Goal: Information Seeking & Learning: Find specific fact

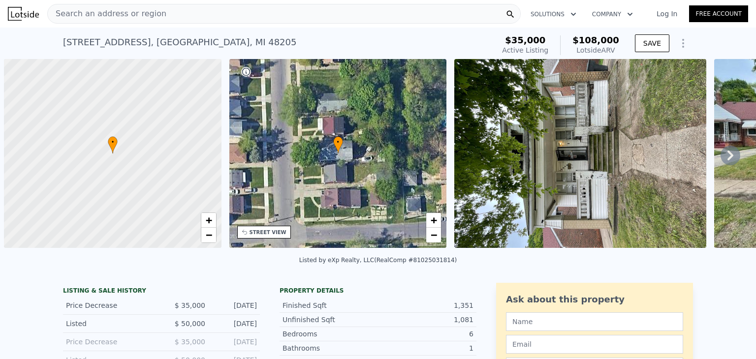
scroll to position [0, 4]
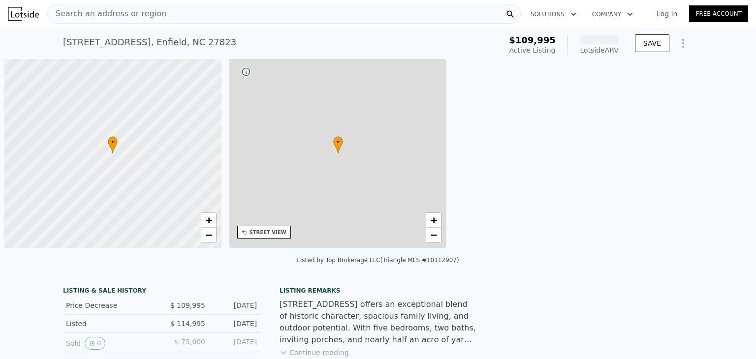
scroll to position [0, 4]
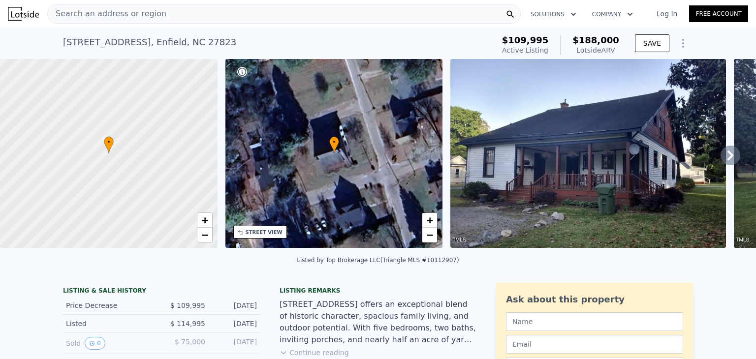
click at [721, 158] on icon at bounding box center [731, 156] width 20 height 20
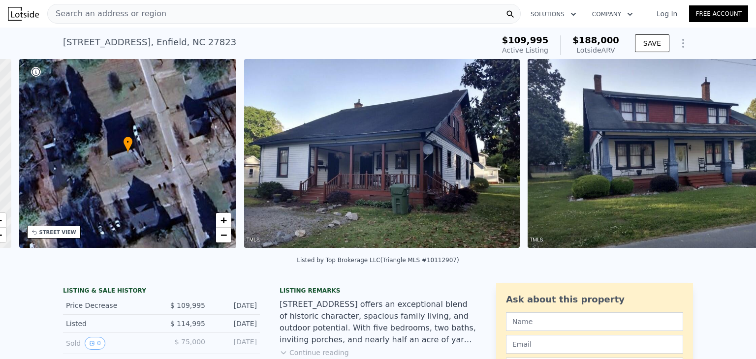
scroll to position [0, 229]
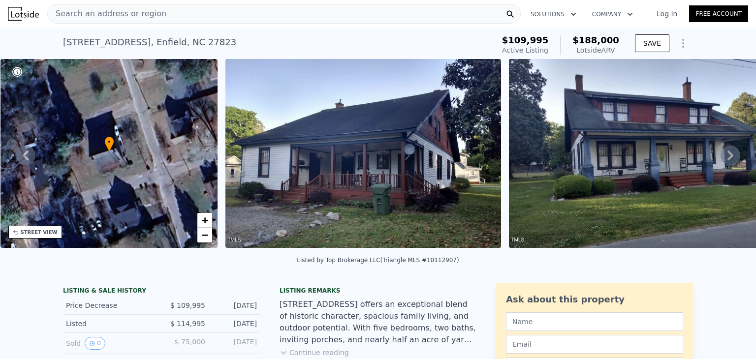
click at [721, 157] on icon at bounding box center [731, 156] width 20 height 20
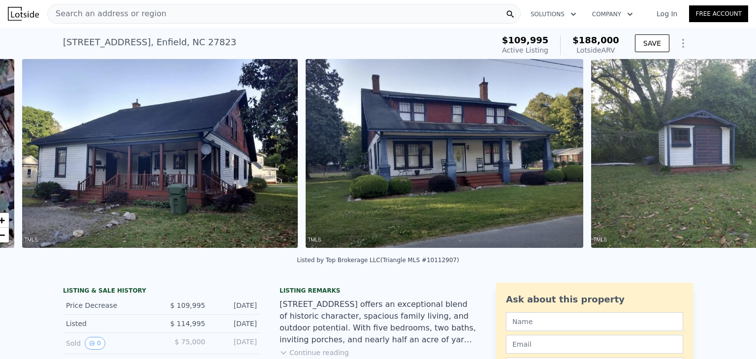
scroll to position [0, 451]
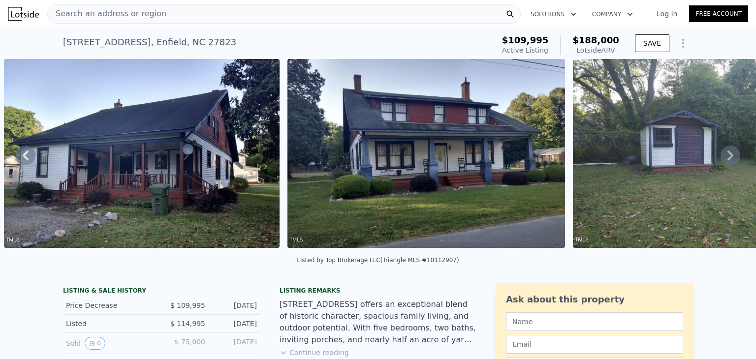
click at [721, 158] on icon at bounding box center [731, 156] width 20 height 20
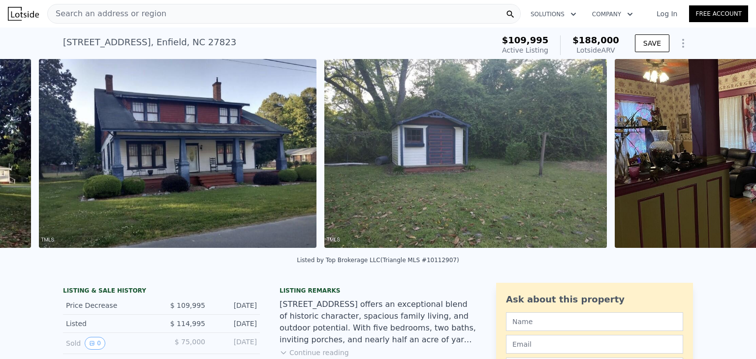
scroll to position [0, 734]
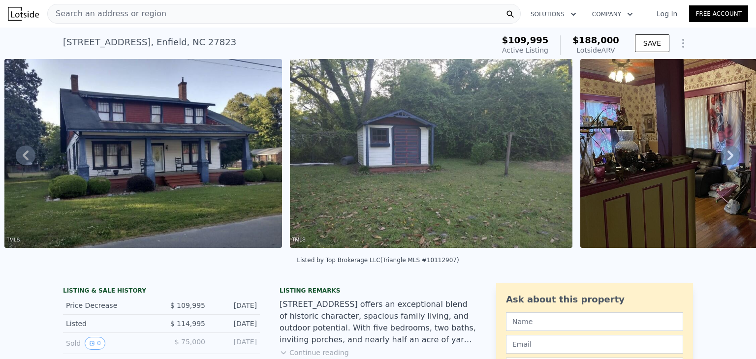
click at [721, 159] on icon at bounding box center [731, 156] width 20 height 20
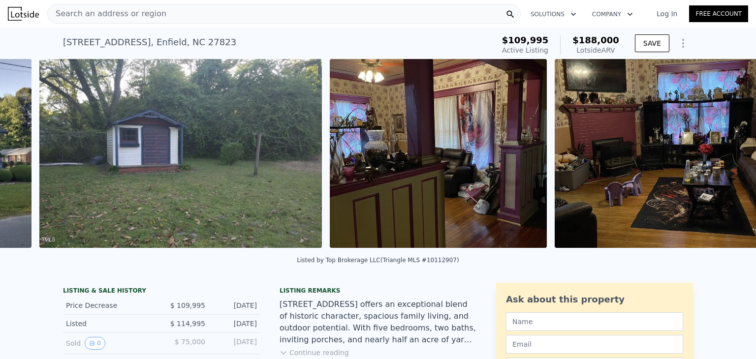
scroll to position [0, 1020]
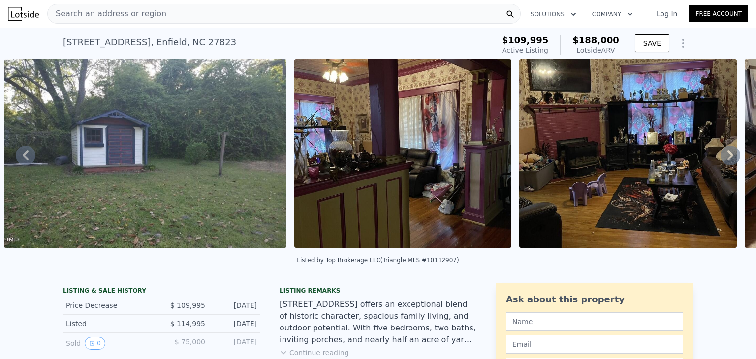
click at [721, 159] on icon at bounding box center [731, 156] width 20 height 20
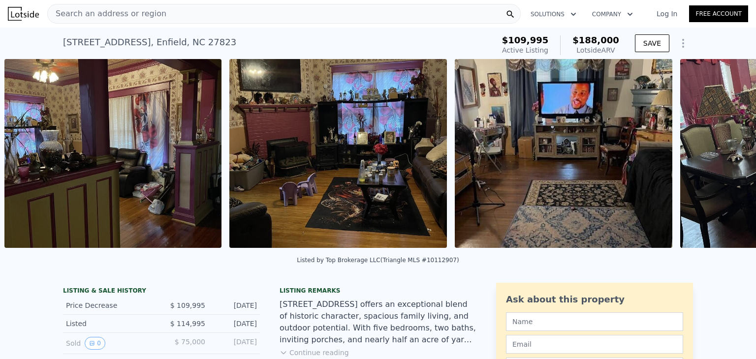
scroll to position [0, 1310]
click at [721, 156] on icon at bounding box center [731, 156] width 20 height 20
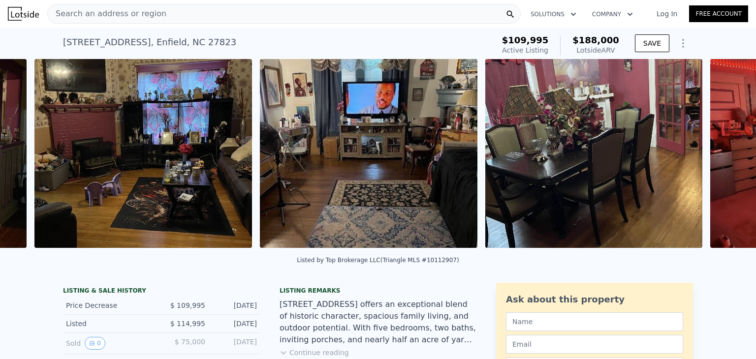
scroll to position [0, 1535]
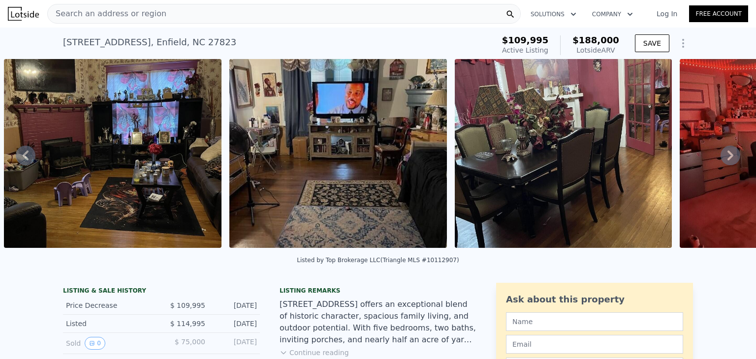
click at [721, 156] on icon at bounding box center [731, 156] width 20 height 20
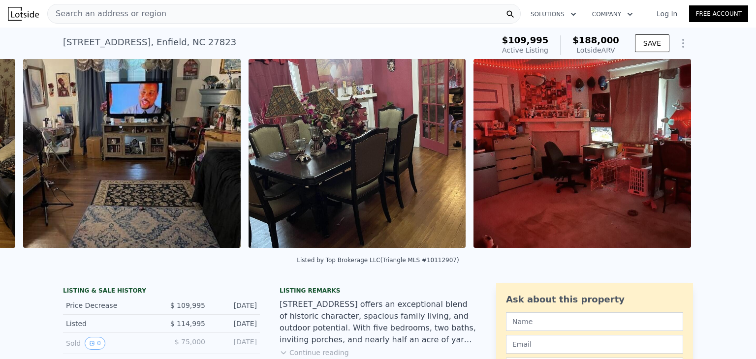
scroll to position [0, 1761]
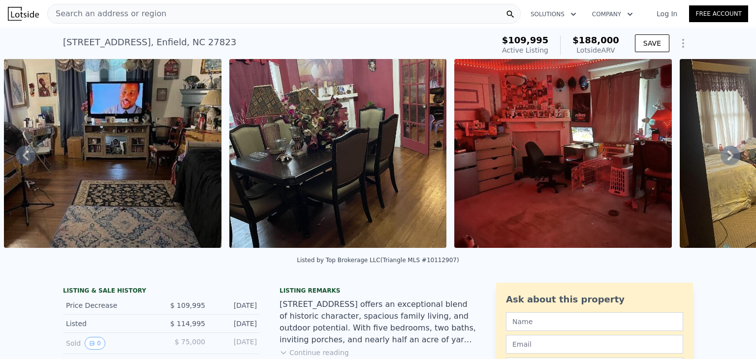
click at [721, 156] on icon at bounding box center [731, 156] width 20 height 20
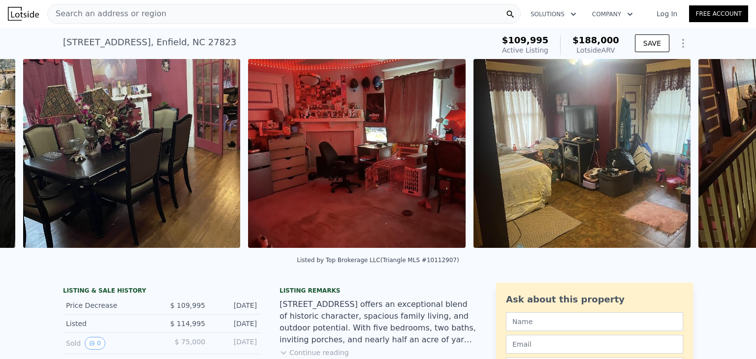
scroll to position [0, 1986]
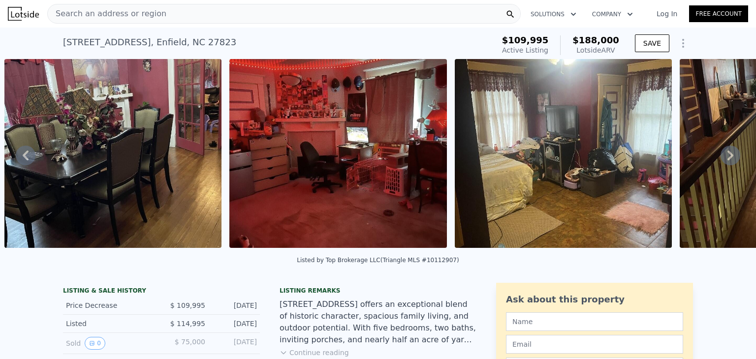
click at [721, 156] on icon at bounding box center [731, 156] width 20 height 20
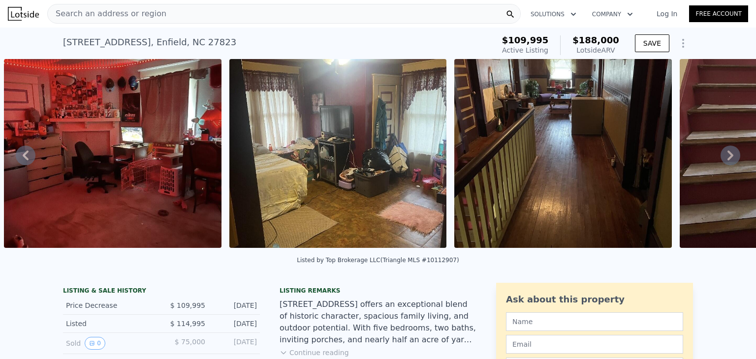
click at [721, 156] on icon at bounding box center [731, 156] width 20 height 20
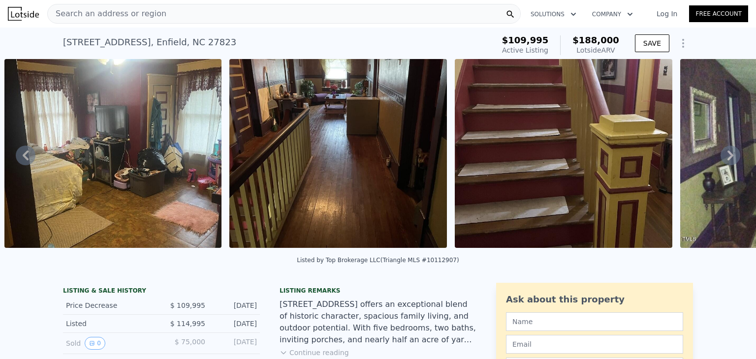
click at [721, 156] on icon at bounding box center [731, 156] width 20 height 20
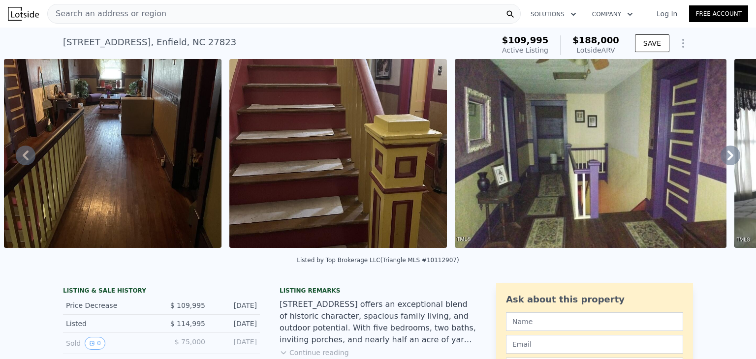
click at [721, 156] on icon at bounding box center [731, 156] width 20 height 20
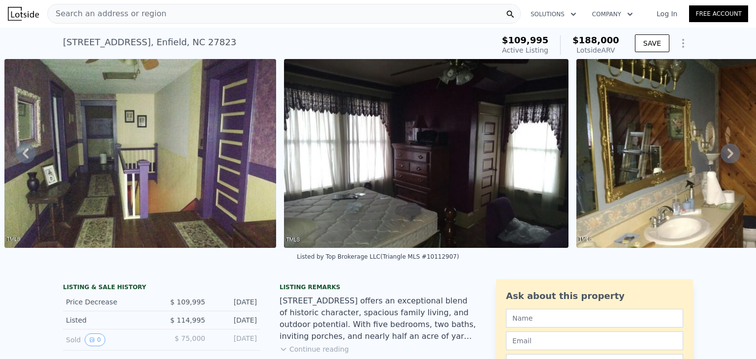
click at [721, 156] on icon at bounding box center [731, 154] width 20 height 20
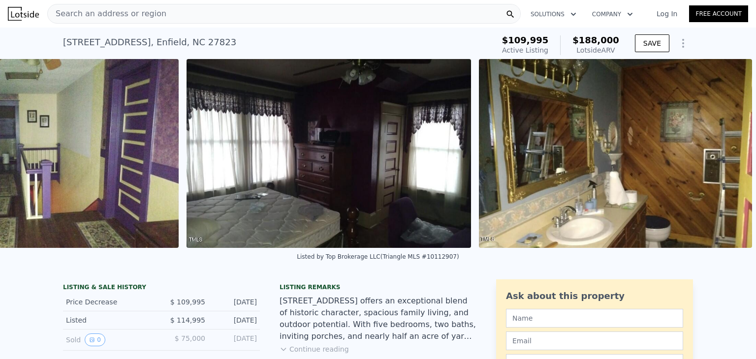
scroll to position [0, 3218]
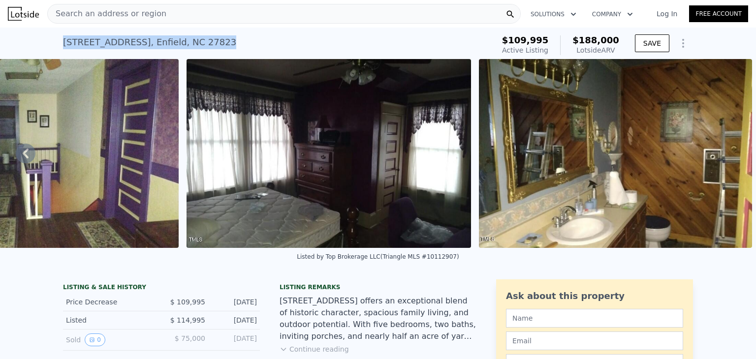
drag, startPoint x: 60, startPoint y: 40, endPoint x: 193, endPoint y: 44, distance: 133.0
click at [195, 42] on div "229 Bond St , Enfield , NC 27823 Active at $109,995 (~ARV $188k )" at bounding box center [276, 46] width 427 height 28
copy div "229 Bond St , Enfield , NC 27823"
